Goal: Information Seeking & Learning: Learn about a topic

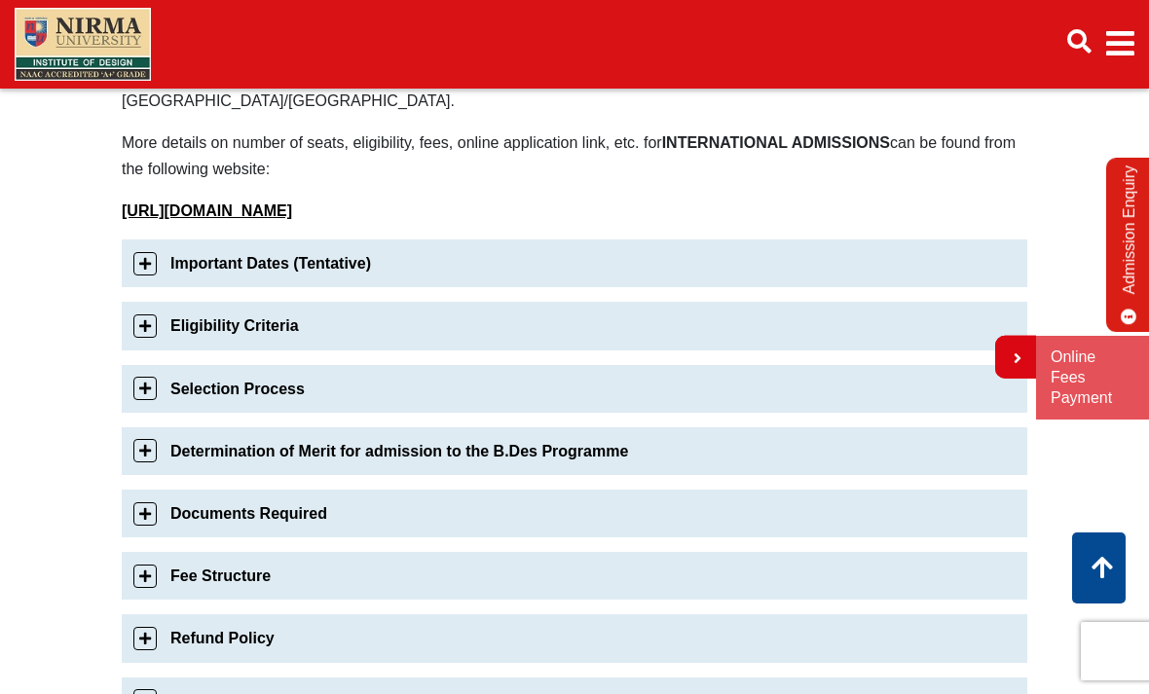
scroll to position [643, 0]
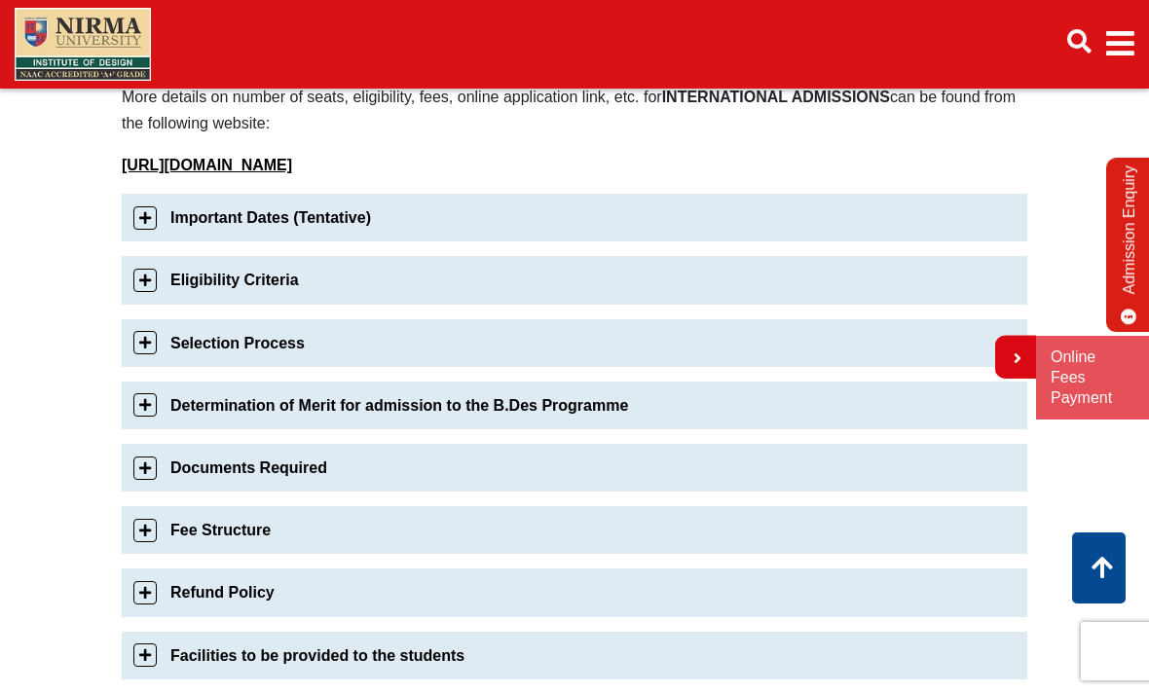
click at [143, 194] on link "Important Dates (Tentative)" at bounding box center [574, 218] width 905 height 48
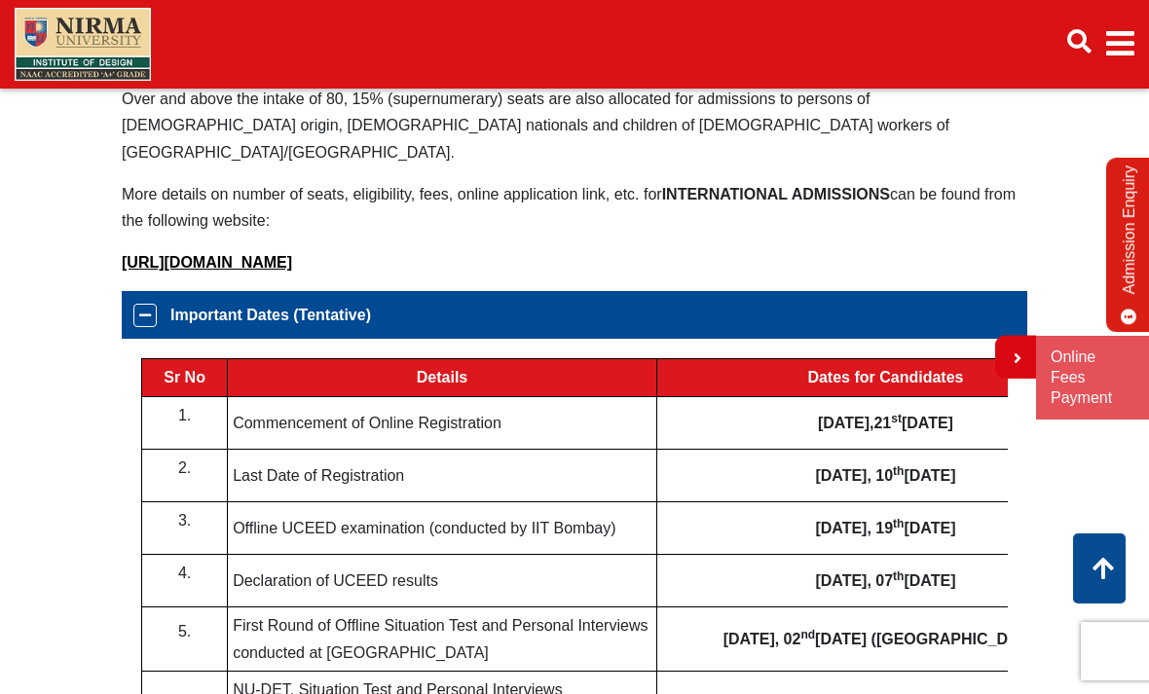
scroll to position [576, 0]
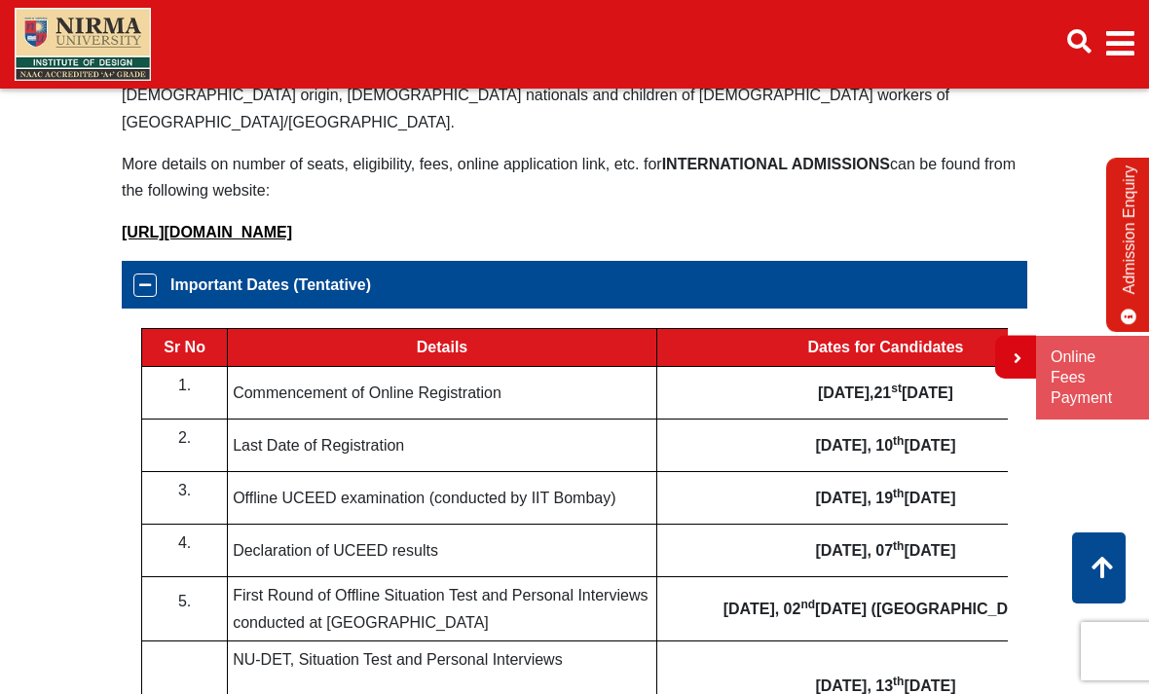
click at [149, 274] on link "Important Dates (Tentative)" at bounding box center [574, 285] width 905 height 48
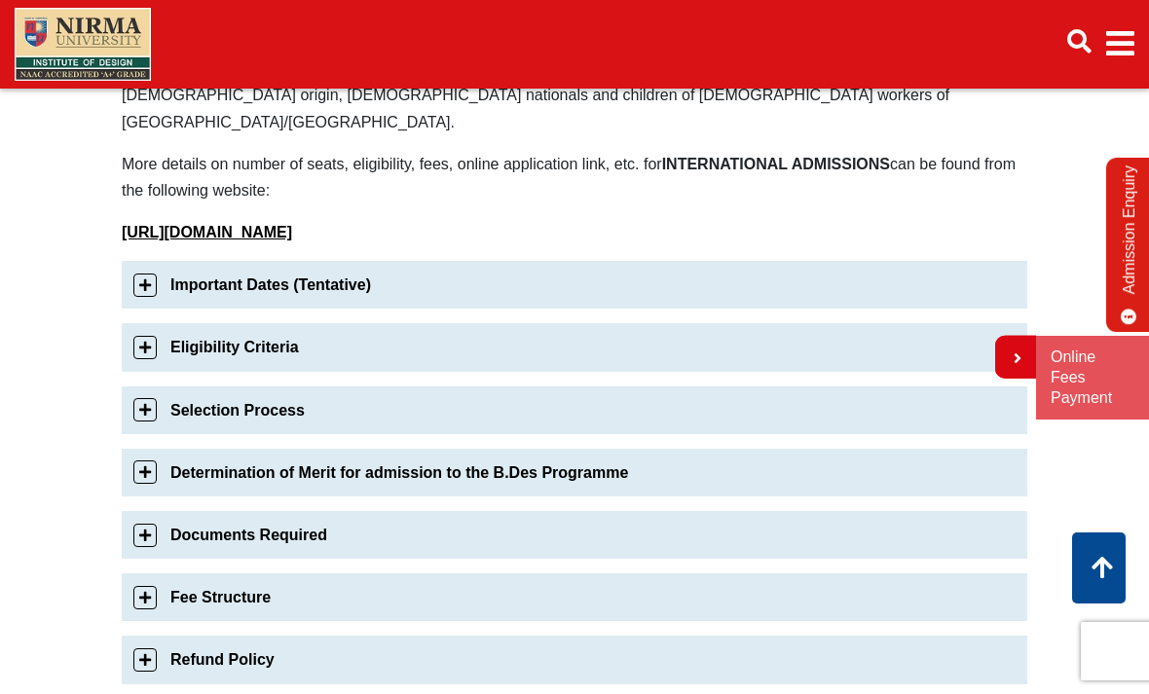
click at [149, 392] on link "Selection Process" at bounding box center [574, 410] width 905 height 48
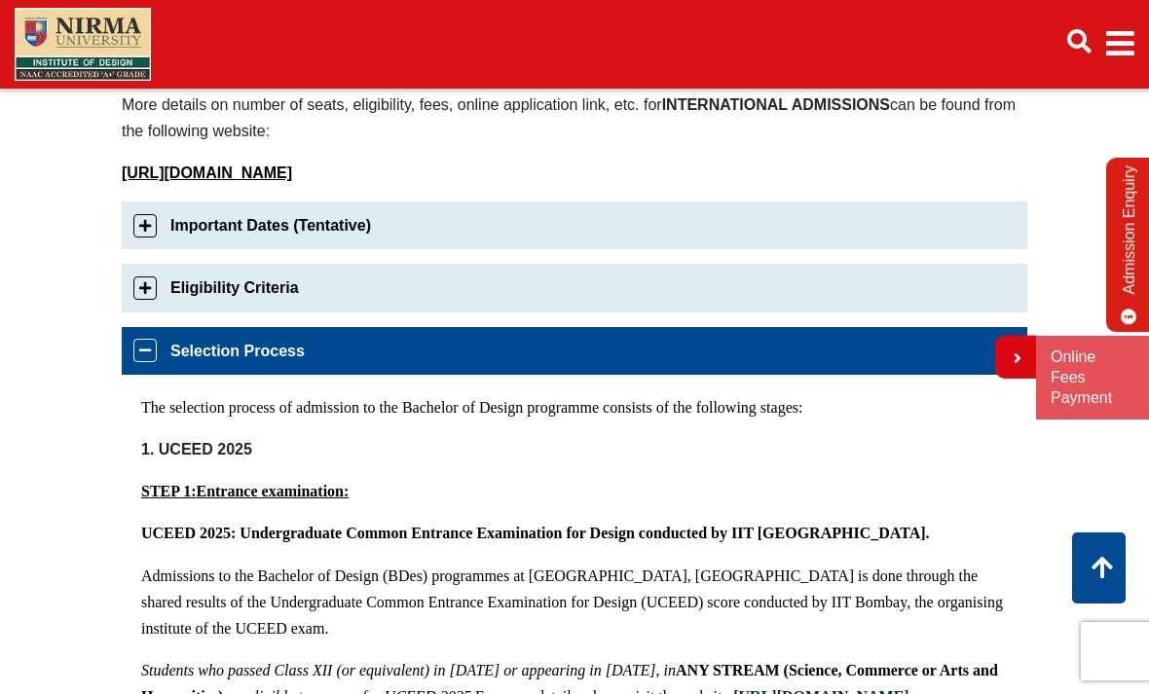
scroll to position [632, 0]
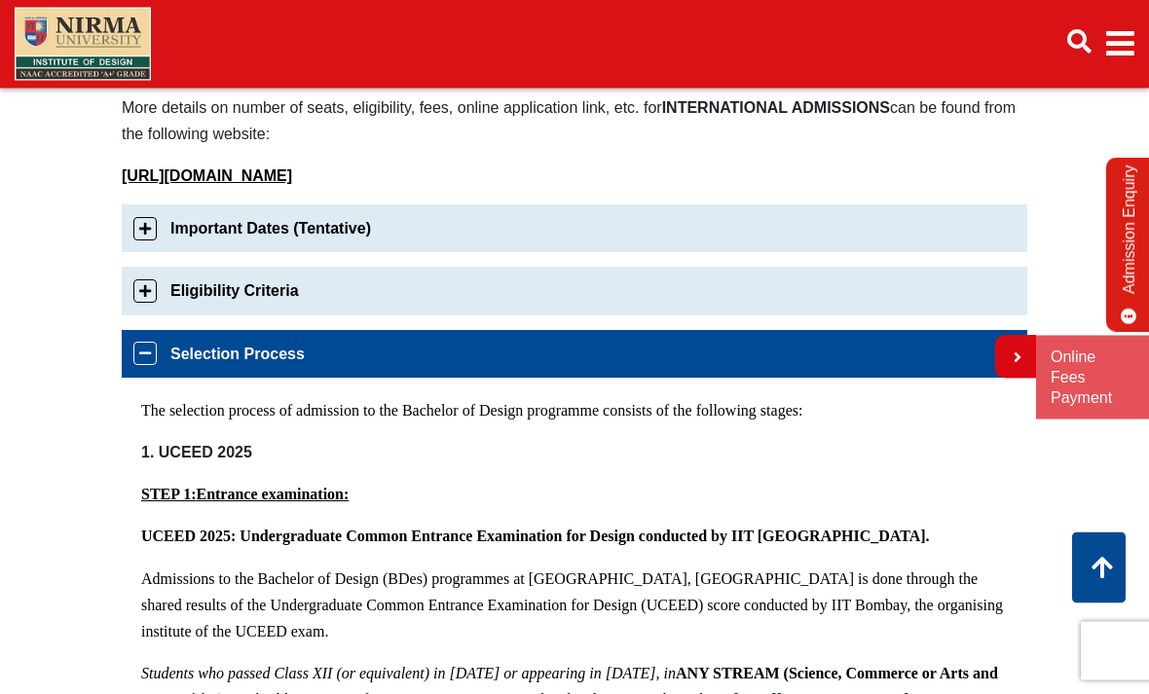
click at [147, 277] on link "Eligibility Criteria" at bounding box center [574, 292] width 905 height 48
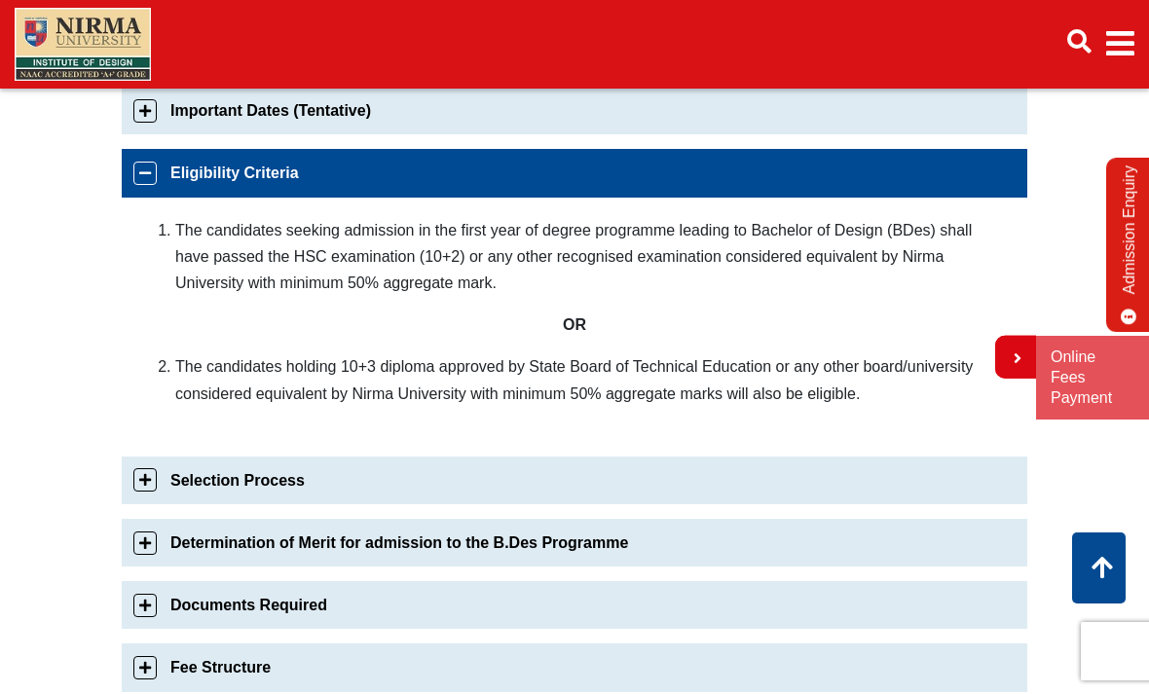
scroll to position [754, 0]
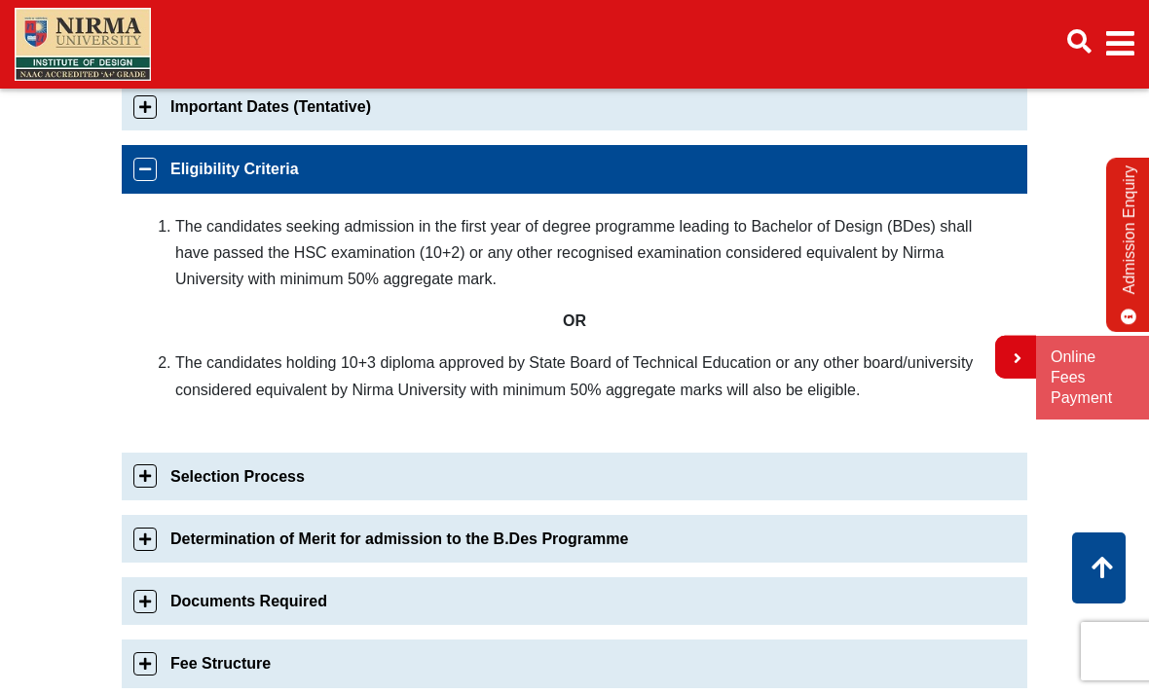
click at [150, 455] on link "Selection Process" at bounding box center [574, 477] width 905 height 48
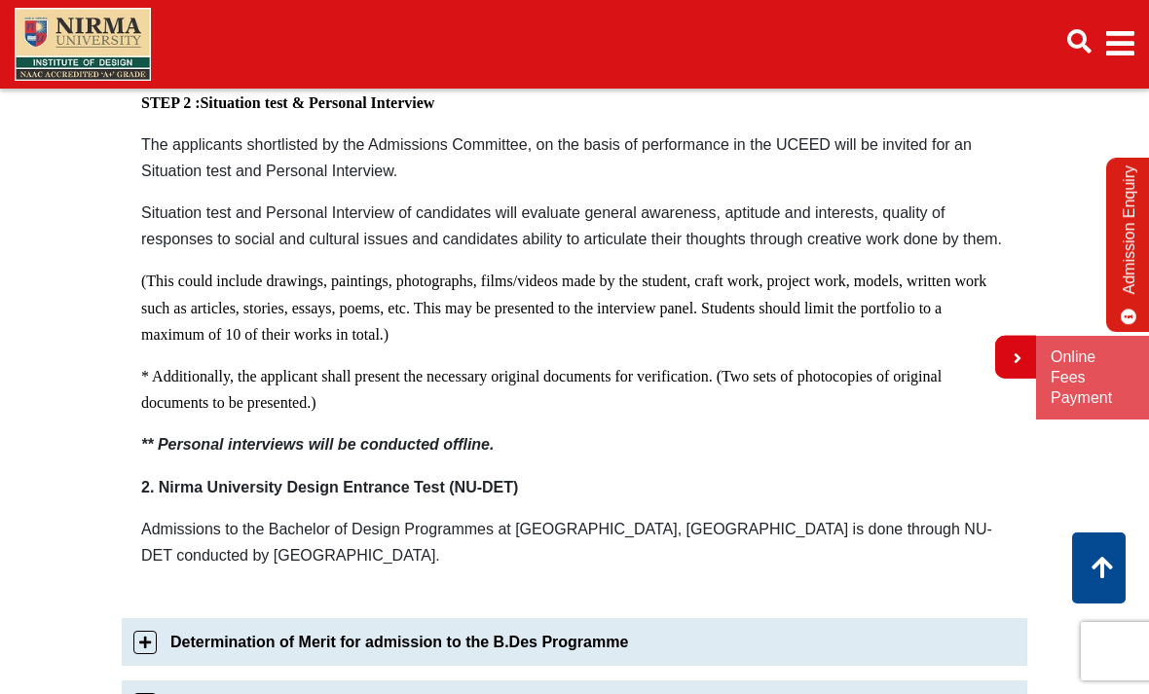
scroll to position [1272, 0]
click at [149, 618] on link "Determination of Merit for admission to the B.Des Programme" at bounding box center [574, 642] width 905 height 48
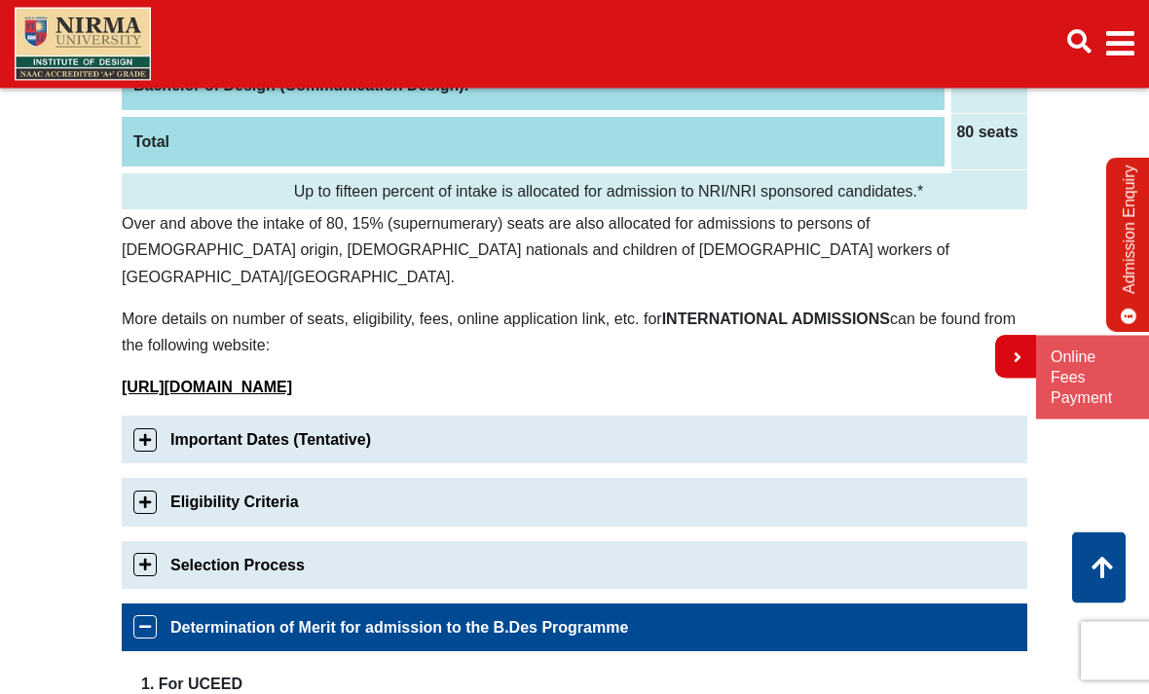
click at [145, 542] on link "Selection Process" at bounding box center [574, 566] width 905 height 48
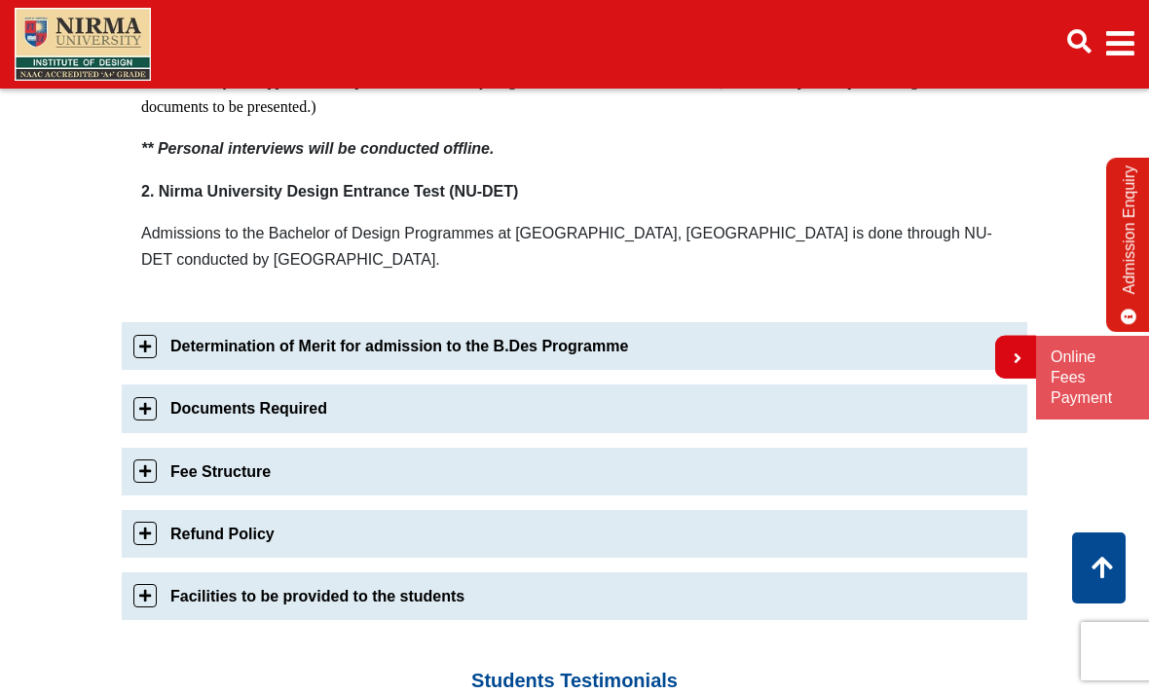
scroll to position [1652, 0]
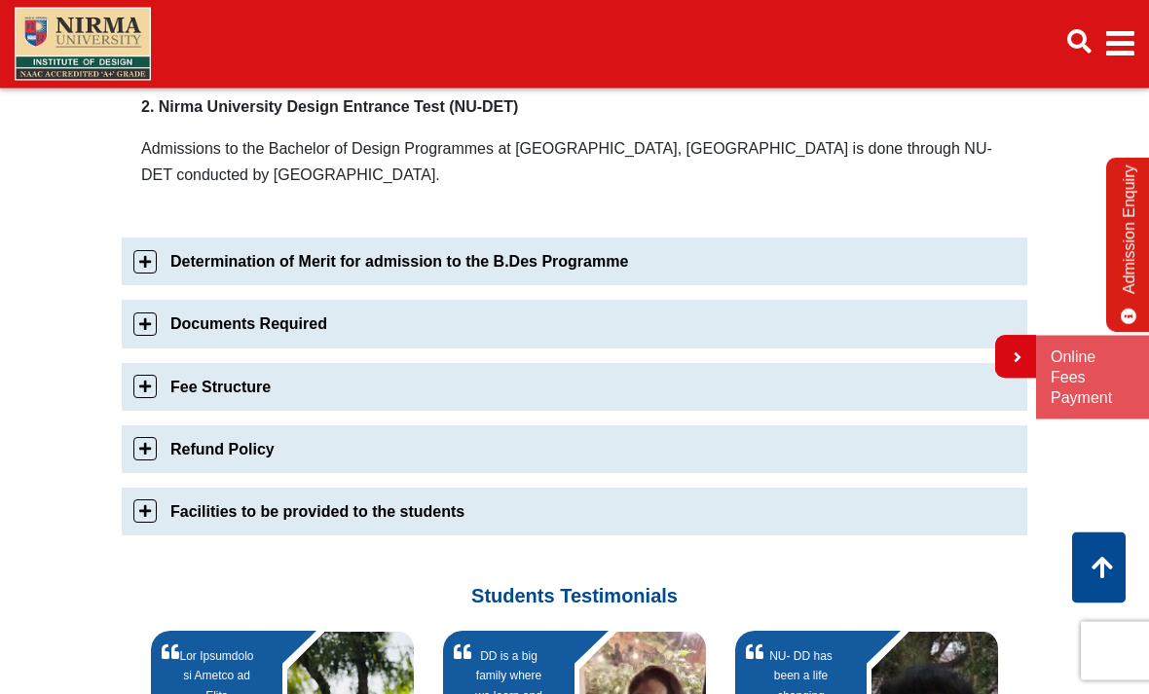
click at [143, 301] on link "Documents Required" at bounding box center [574, 325] width 905 height 48
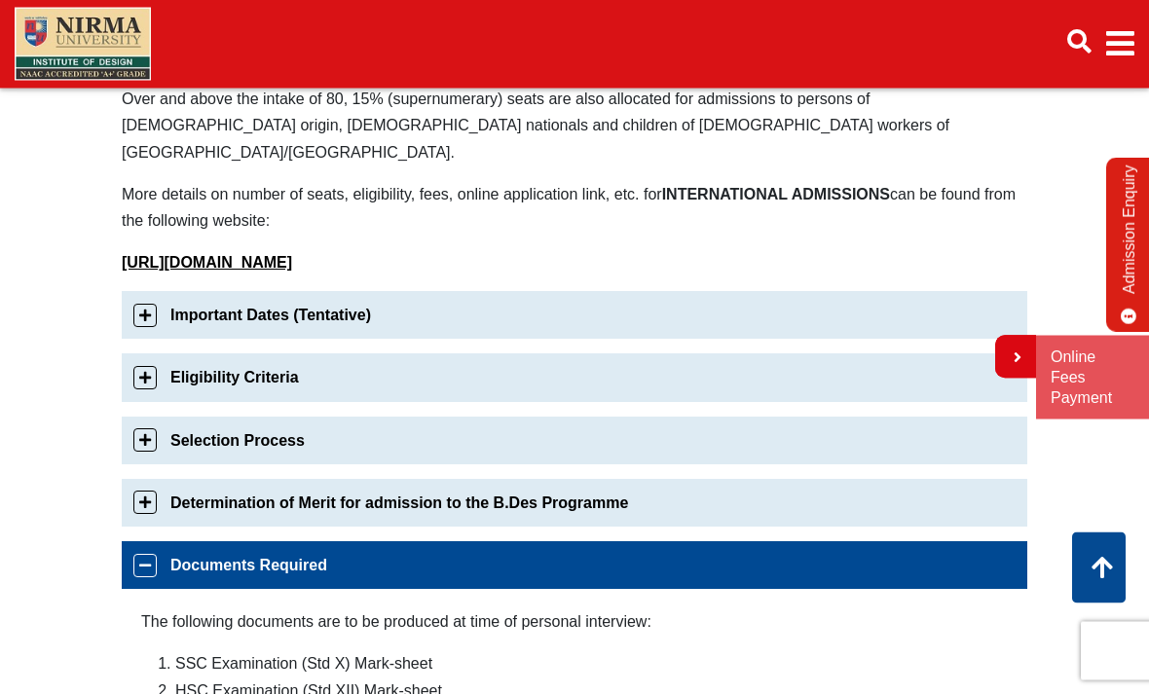
scroll to position [546, 0]
click at [152, 547] on link "Documents Required" at bounding box center [574, 565] width 905 height 48
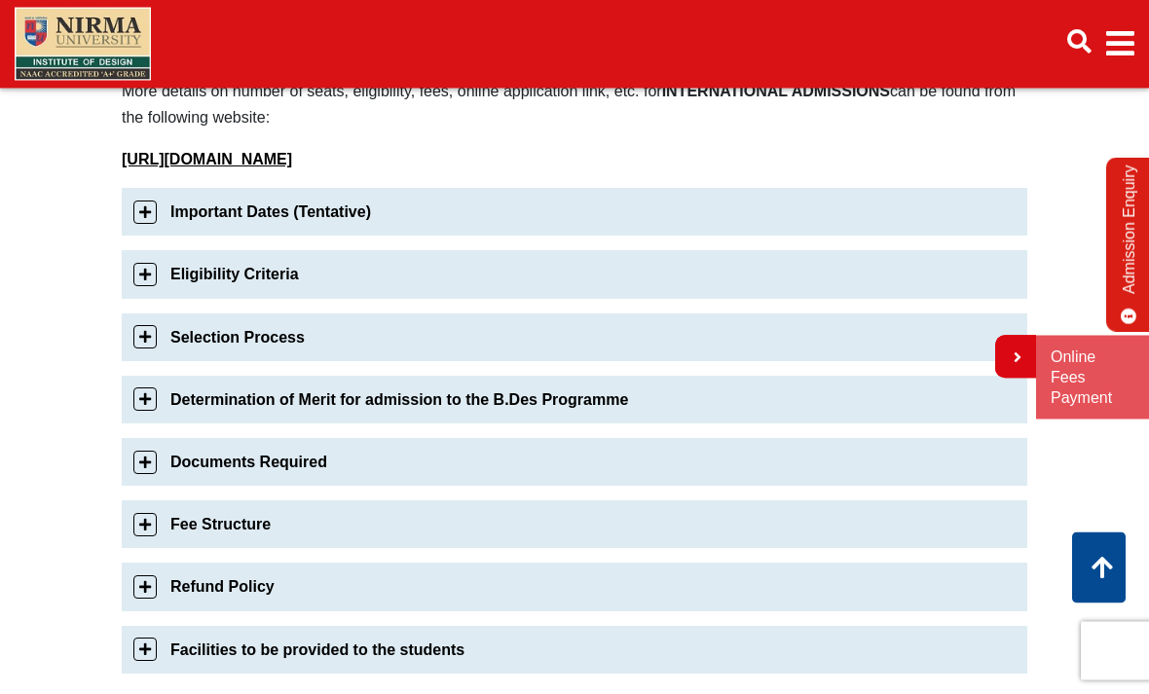
scroll to position [649, 0]
click at [145, 380] on link "Determination of Merit for admission to the B.Des Programme" at bounding box center [574, 400] width 905 height 48
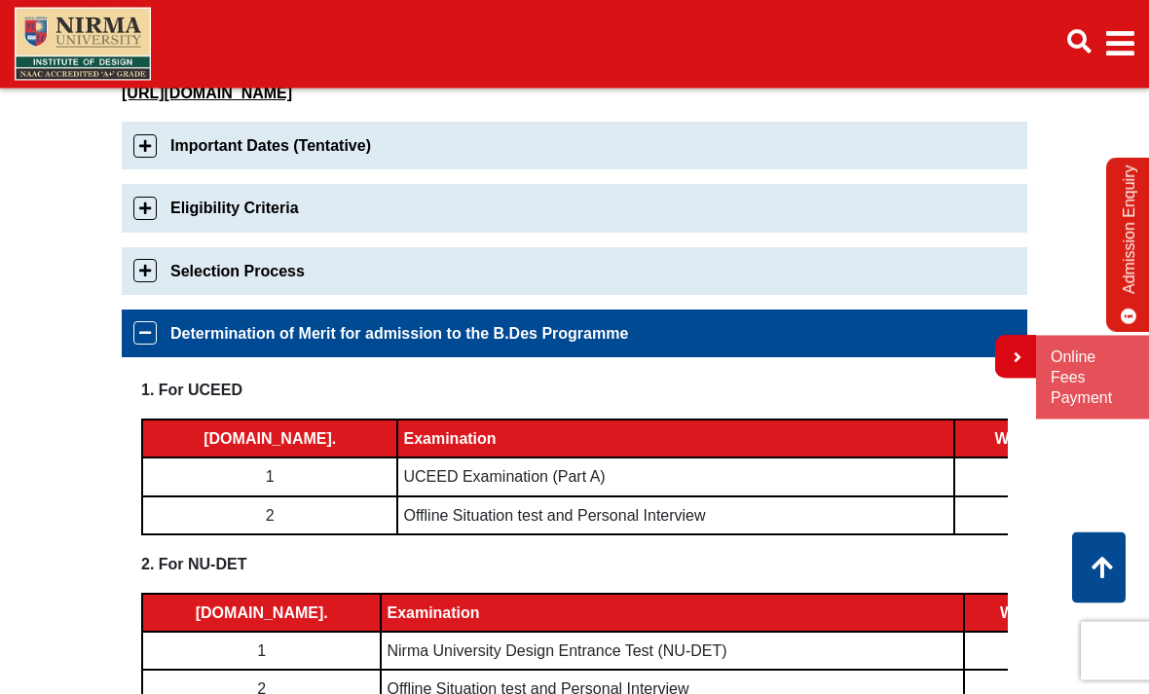
scroll to position [0, 0]
click at [706, 671] on td "Offline Situation test and Personal Interview" at bounding box center [672, 690] width 583 height 38
click at [150, 316] on link "Determination of Merit for admission to the B.Des Programme" at bounding box center [574, 335] width 905 height 48
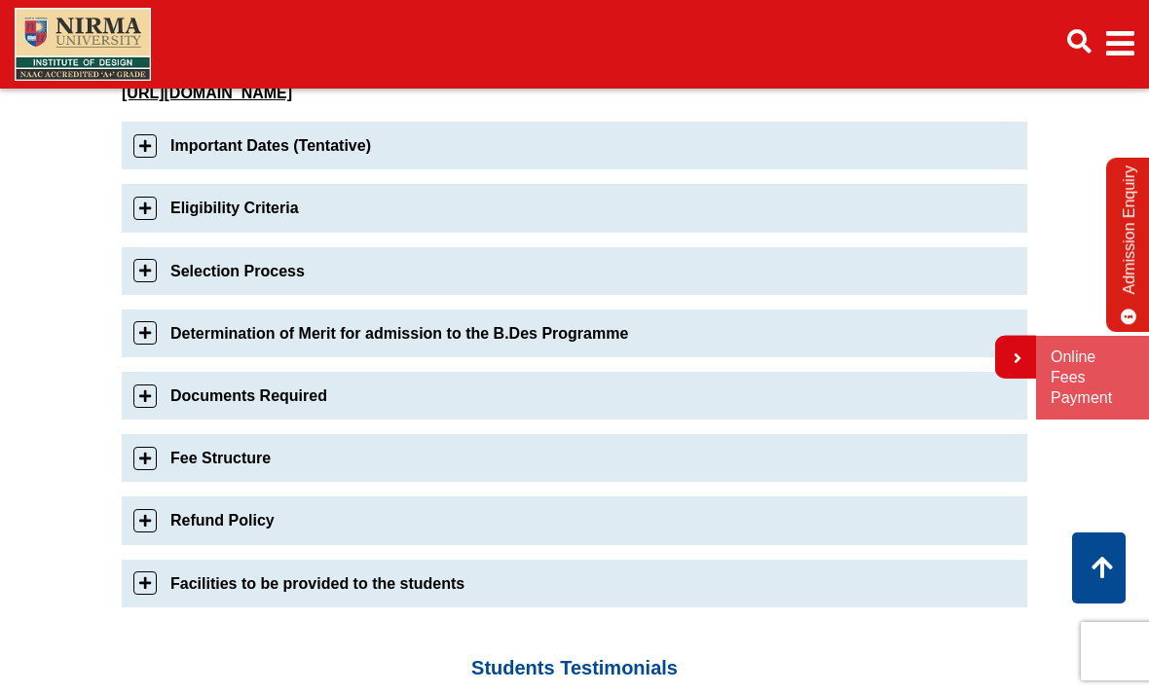
click at [145, 437] on link "Fee Structure" at bounding box center [574, 458] width 905 height 48
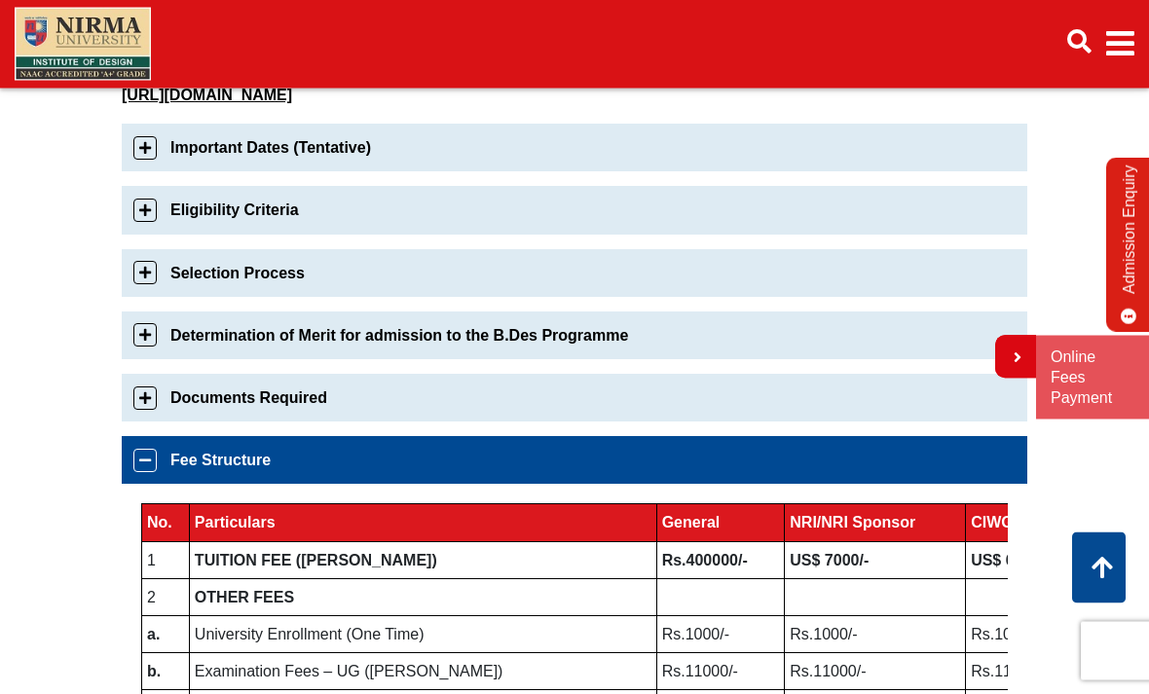
scroll to position [714, 0]
click at [145, 441] on link "Fee Structure" at bounding box center [574, 460] width 905 height 48
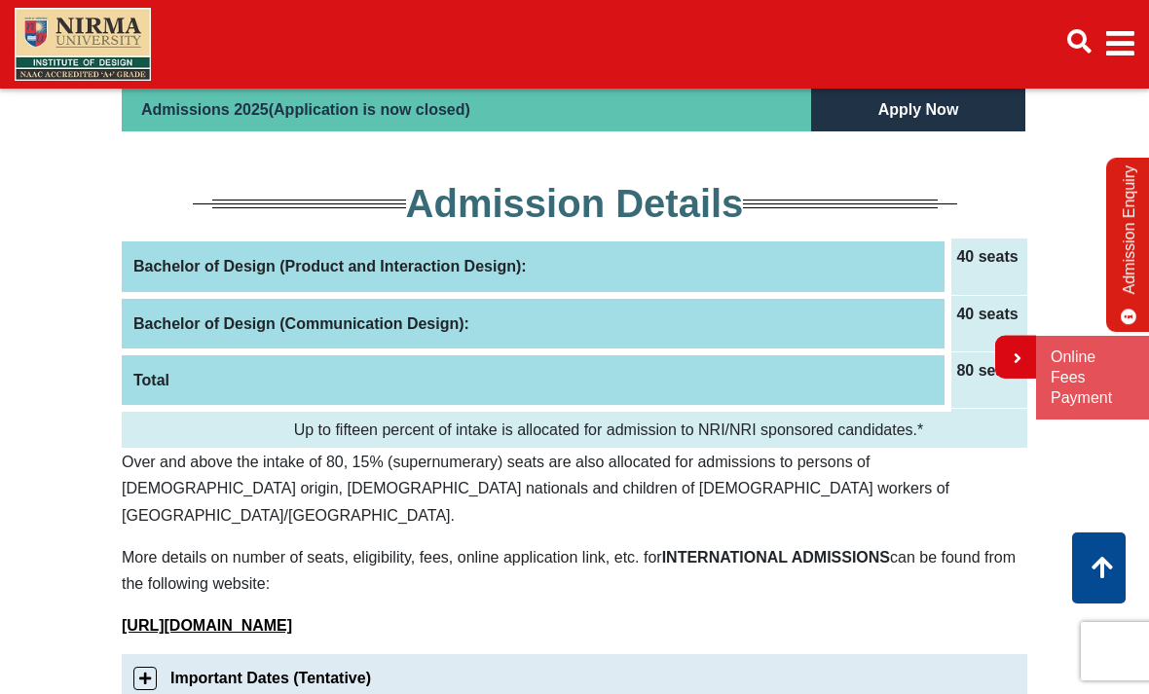
scroll to position [0, 0]
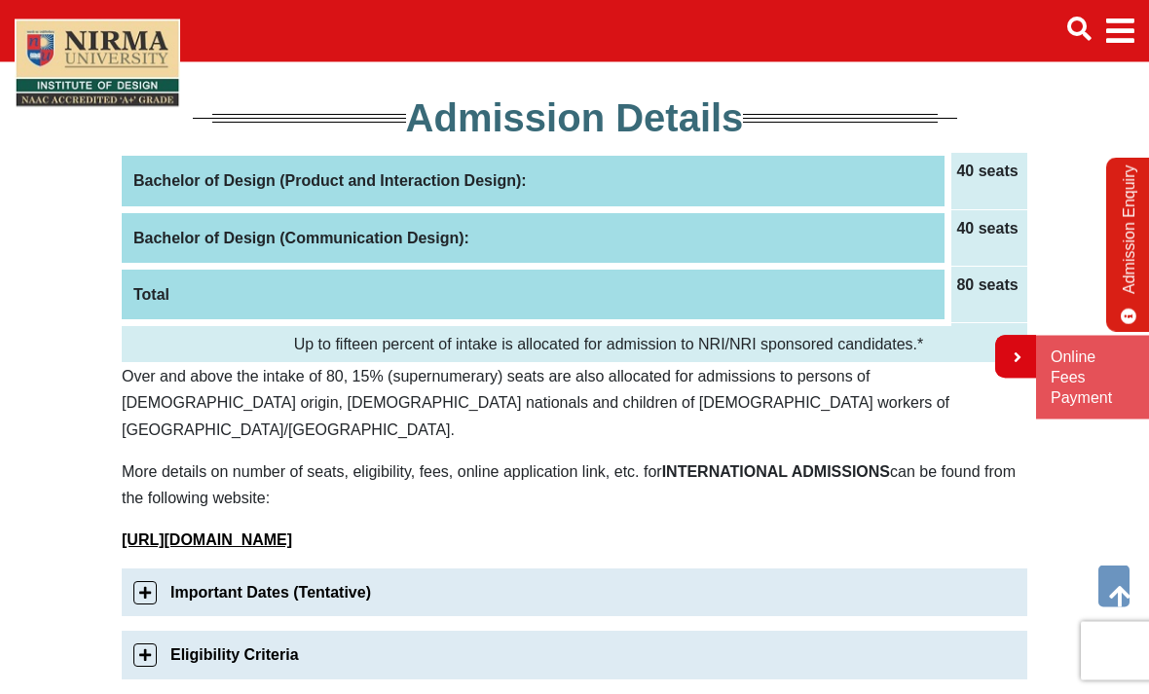
scroll to position [259, 0]
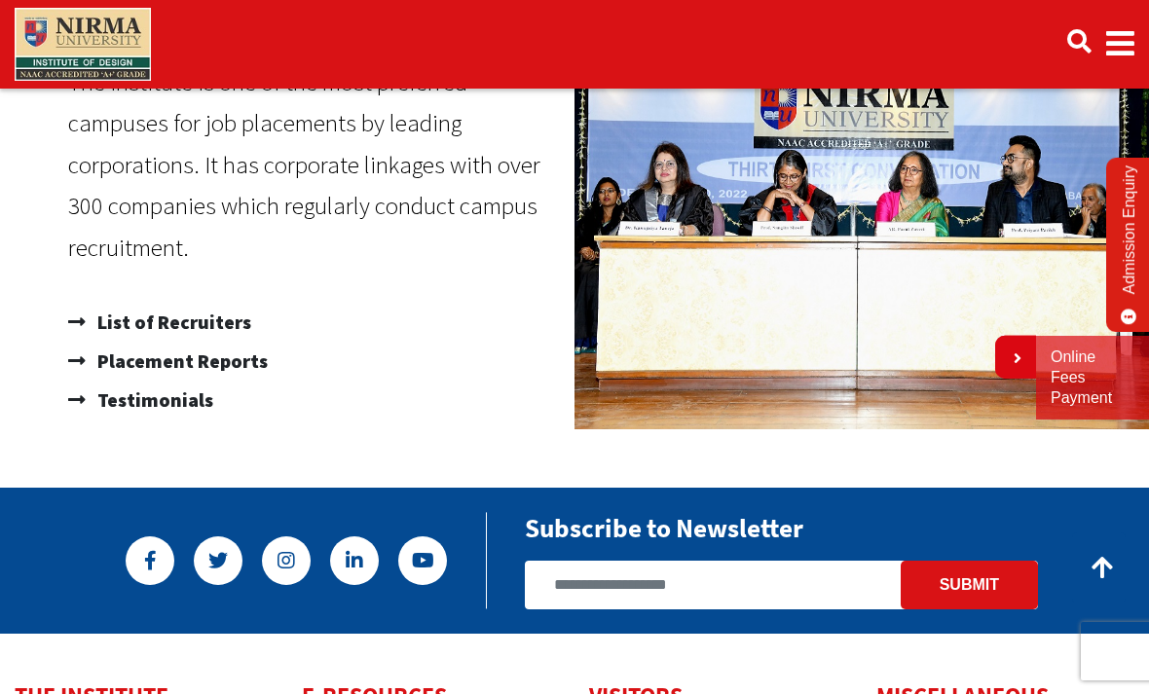
scroll to position [1083, 0]
click at [225, 327] on span "List of Recruiters" at bounding box center [171, 323] width 159 height 39
